Goal: Information Seeking & Learning: Find specific fact

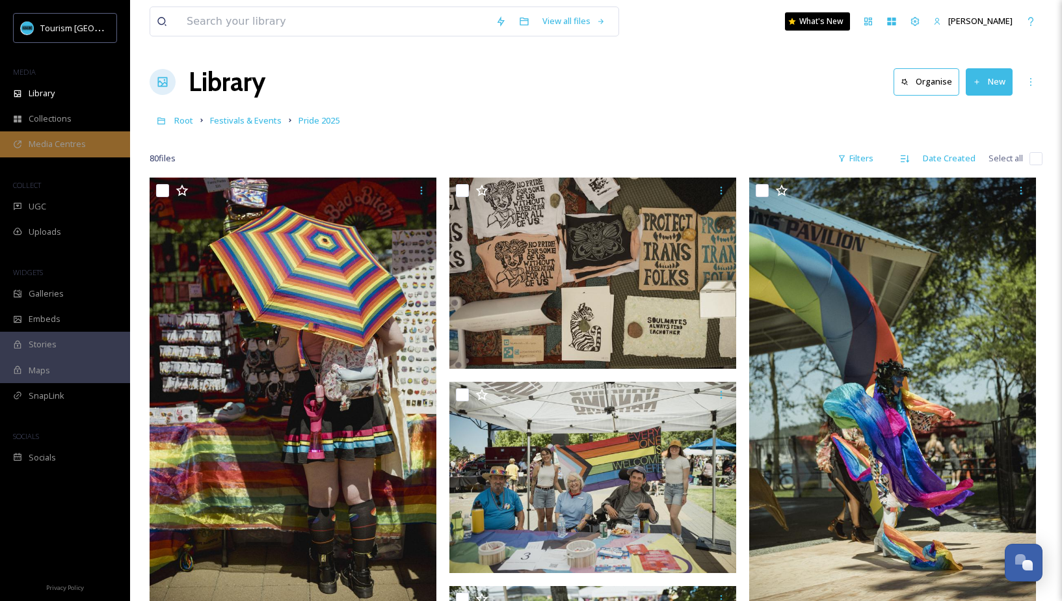
scroll to position [674, 0]
click at [410, 124] on div "Root Festivals & Events Pride 2025" at bounding box center [596, 120] width 893 height 25
click at [264, 17] on input at bounding box center [334, 21] width 309 height 29
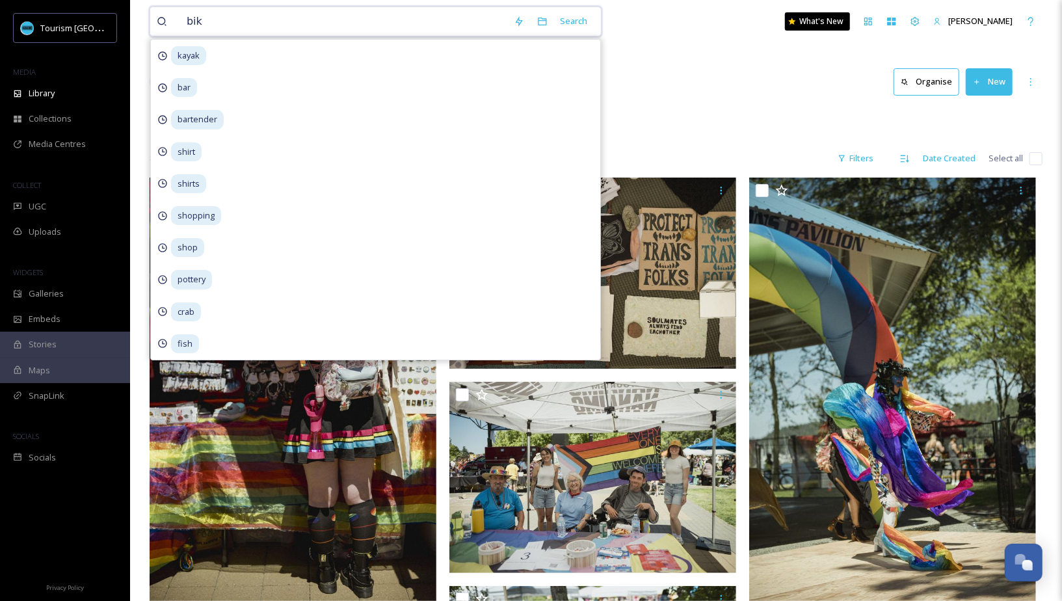
type input "bike"
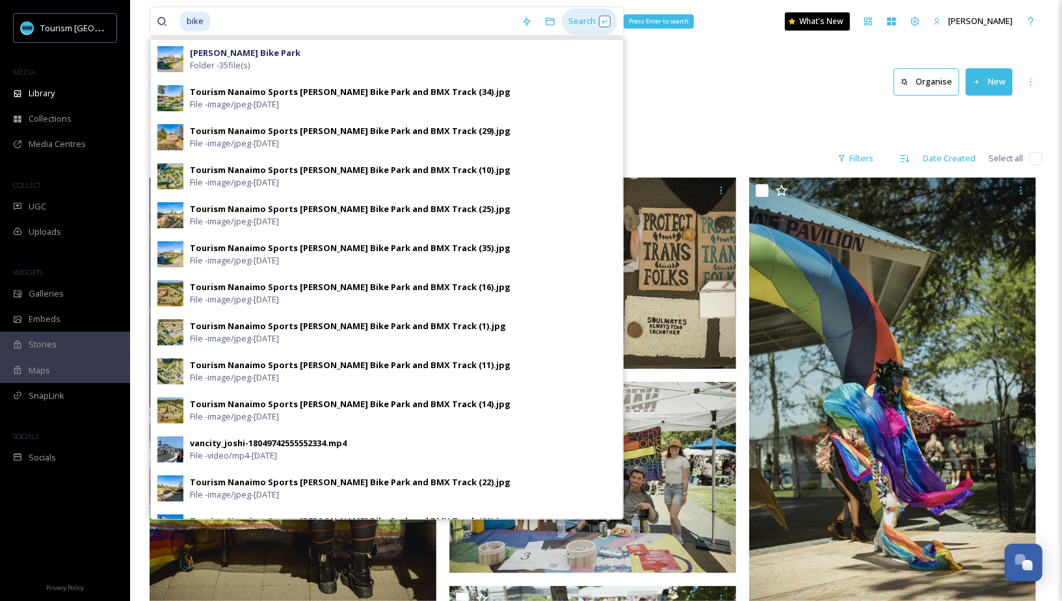
click at [582, 29] on div "Search Press Enter to search" at bounding box center [589, 20] width 55 height 25
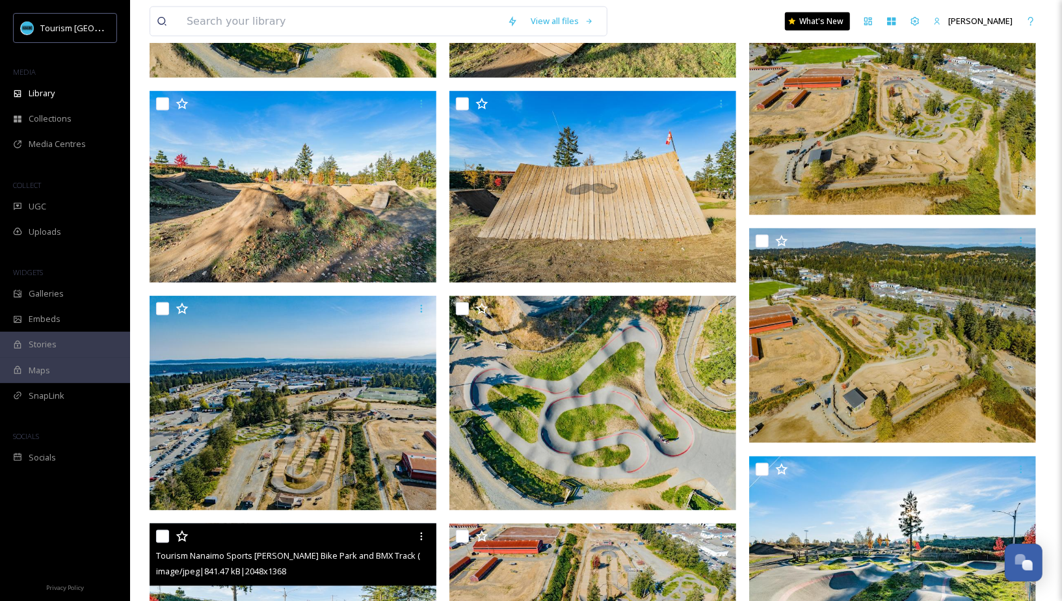
scroll to position [863, 0]
